Goal: Task Accomplishment & Management: Manage account settings

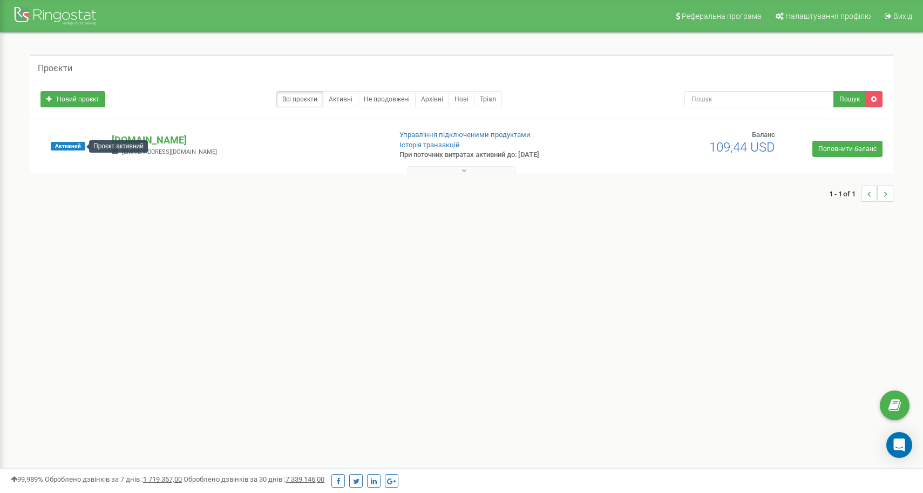
click at [136, 145] on div "Проєкт активний" at bounding box center [118, 146] width 59 height 12
click at [147, 136] on p "[DOMAIN_NAME]" at bounding box center [247, 140] width 270 height 14
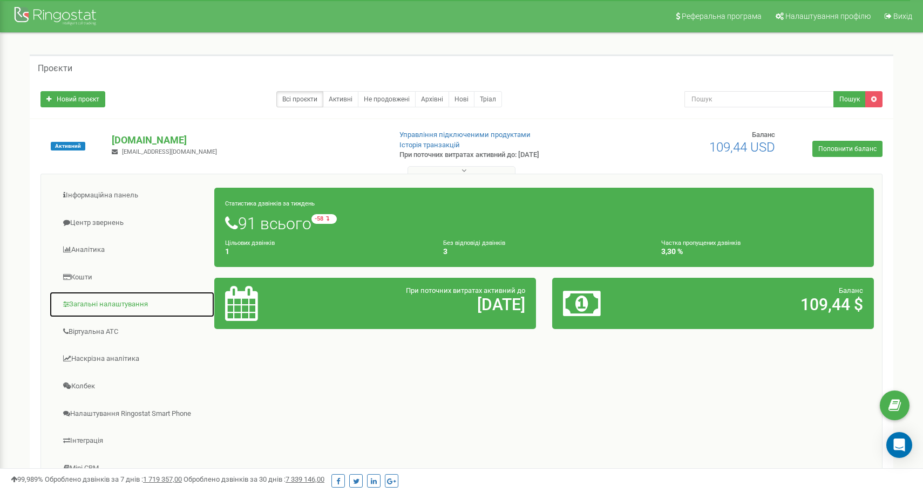
click at [121, 305] on link "Загальні налаштування" at bounding box center [132, 304] width 166 height 26
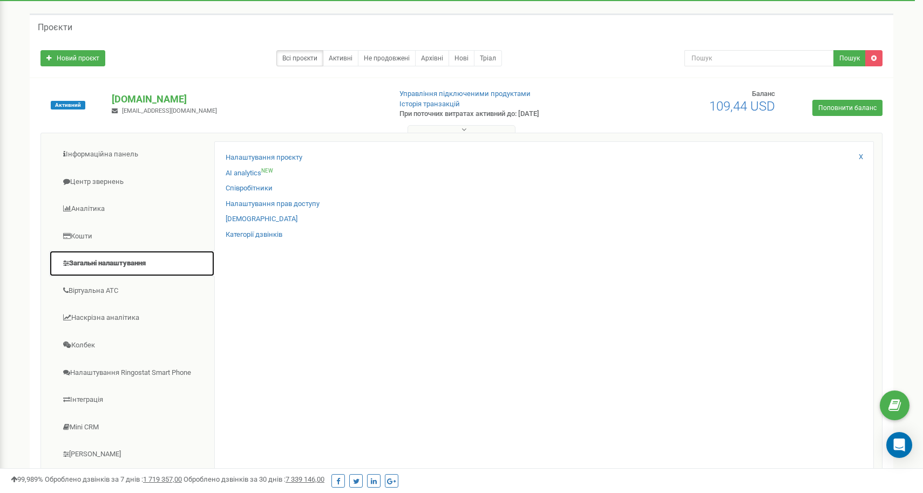
scroll to position [44, 0]
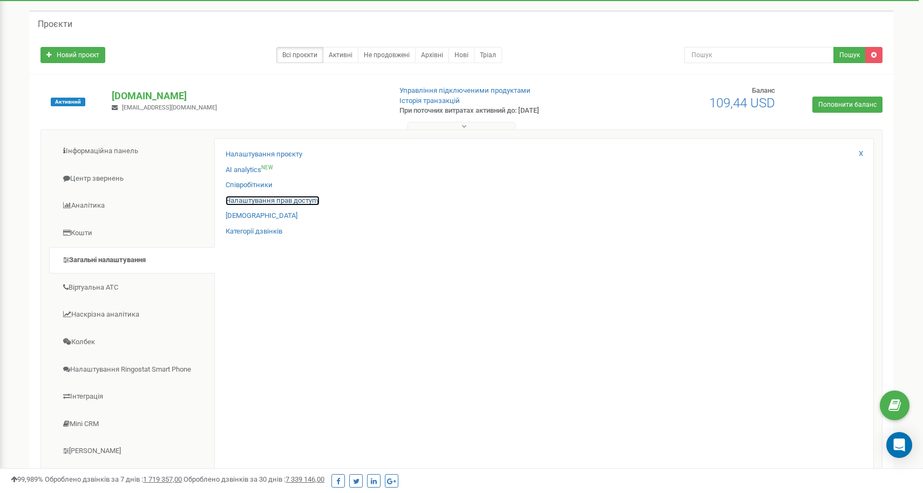
click at [277, 202] on link "Налаштування прав доступу" at bounding box center [273, 201] width 94 height 10
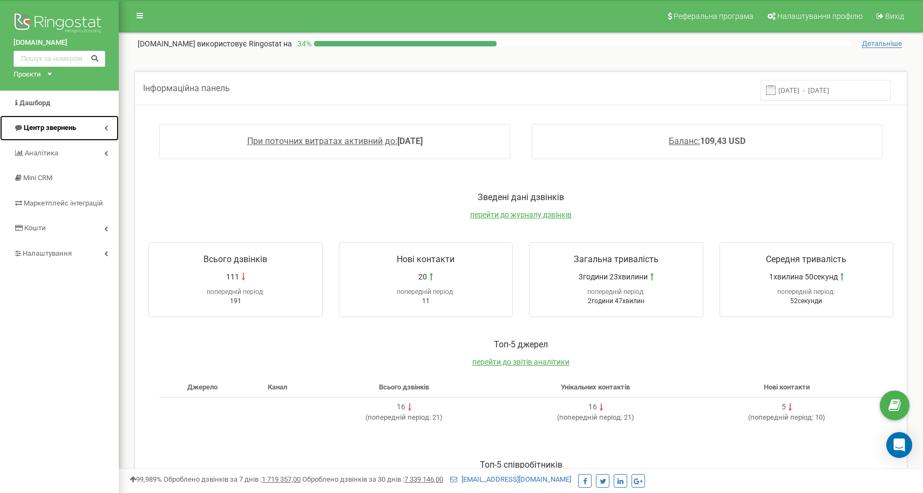
click at [74, 129] on span "Центр звернень" at bounding box center [50, 128] width 52 height 8
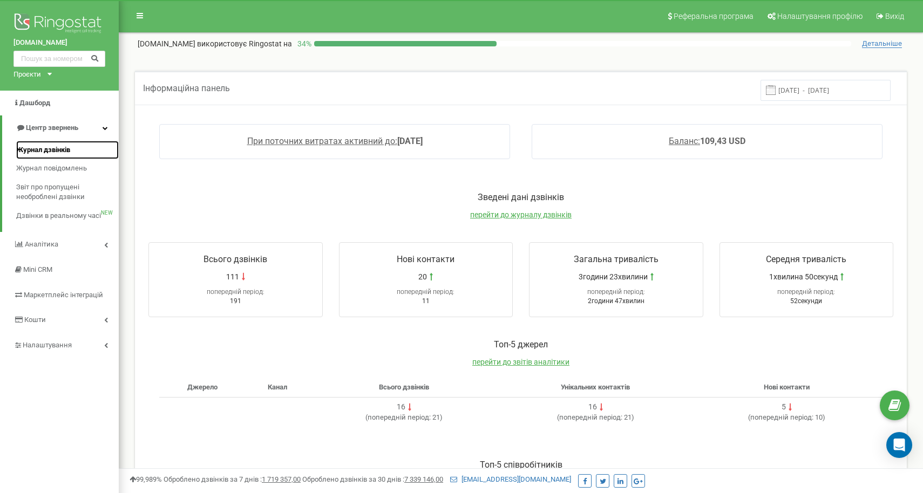
click at [62, 158] on link "Журнал дзвінків" at bounding box center [67, 150] width 103 height 19
